Goal: Information Seeking & Learning: Learn about a topic

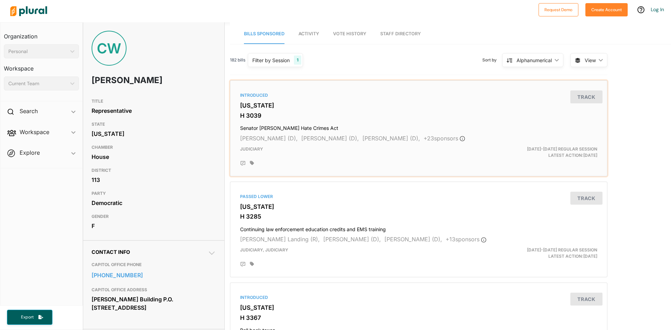
click at [294, 129] on h4 "Senator [PERSON_NAME] Hate Crimes Act" at bounding box center [418, 126] width 357 height 9
